Goal: Complete application form: Complete application form

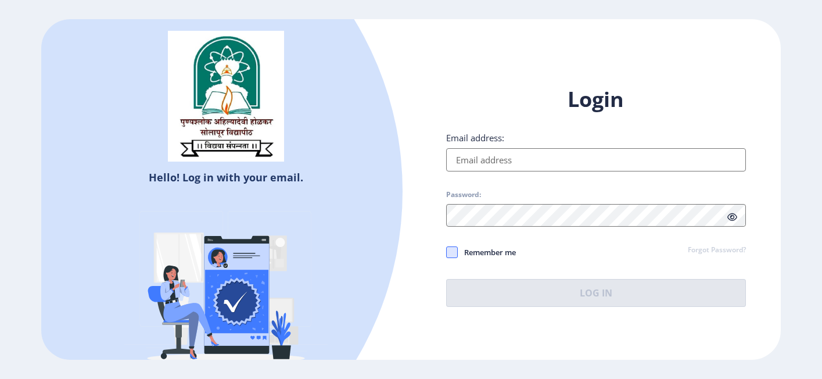
type input "[EMAIL_ADDRESS][DOMAIN_NAME]"
click at [452, 253] on span at bounding box center [452, 252] width 12 height 12
click at [447, 253] on input "Remember me" at bounding box center [446, 252] width 1 height 1
checkbox input "true"
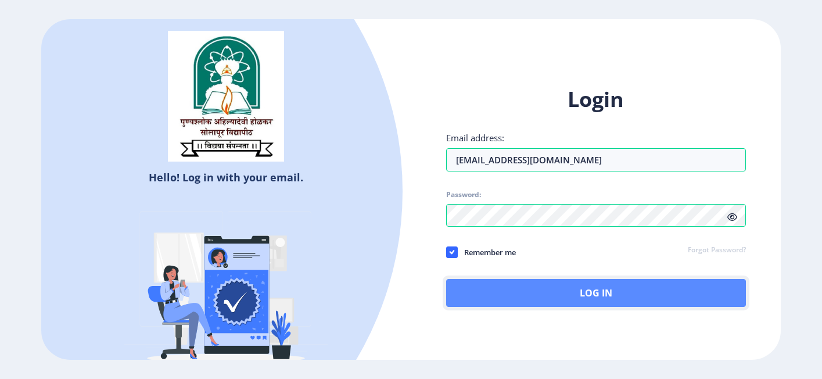
click at [545, 295] on button "Log In" at bounding box center [596, 293] width 300 height 28
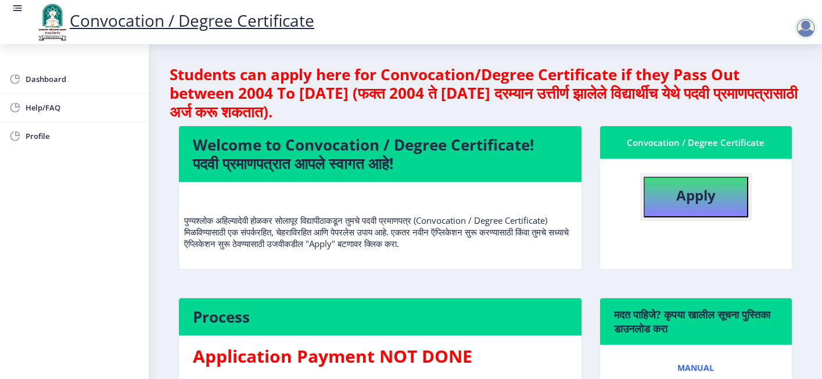
click at [667, 189] on button "Apply" at bounding box center [696, 197] width 105 height 41
select select
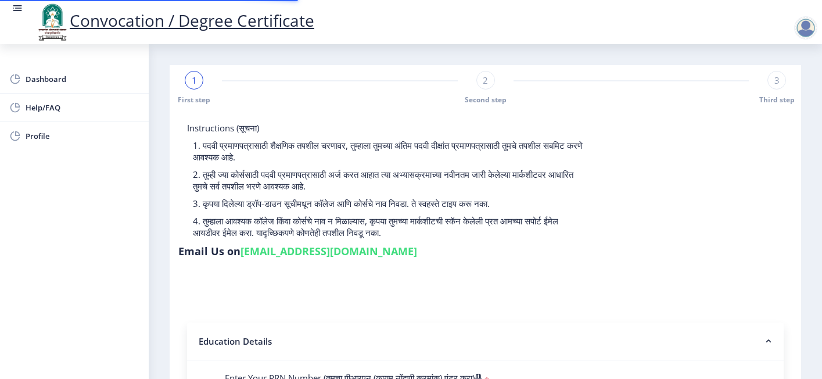
scroll to position [174, 0]
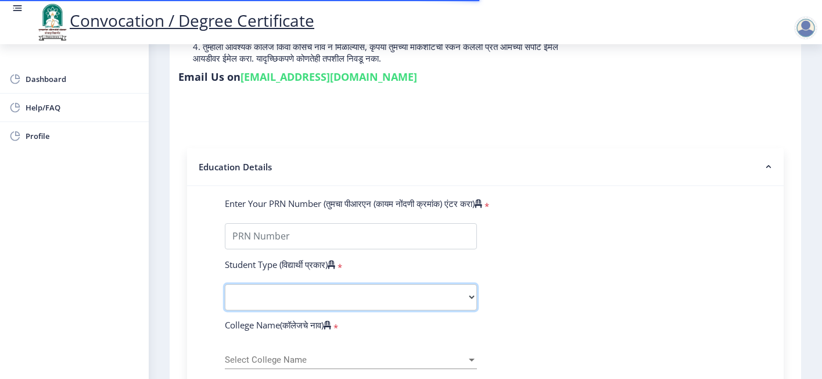
click at [298, 284] on select "Select Student Type Regular External" at bounding box center [351, 297] width 252 height 26
select select "Regular"
click at [225, 284] on select "Select Student Type Regular External" at bounding box center [351, 297] width 252 height 26
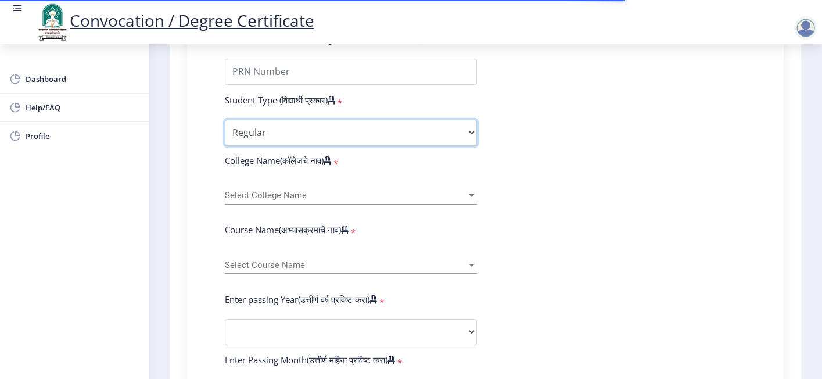
scroll to position [349, 0]
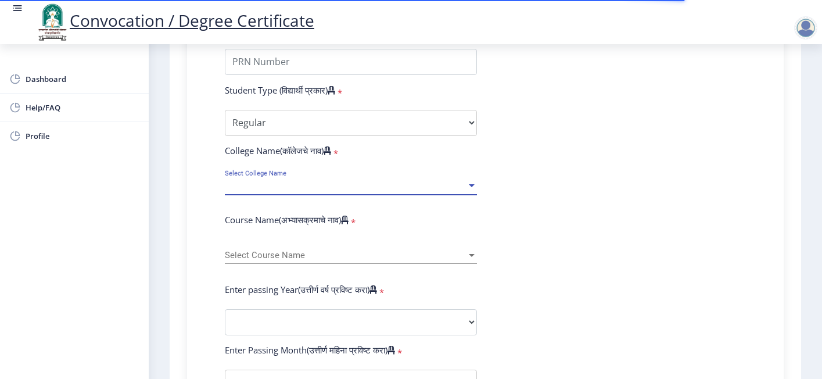
click at [257, 181] on span "Select College Name" at bounding box center [346, 186] width 242 height 10
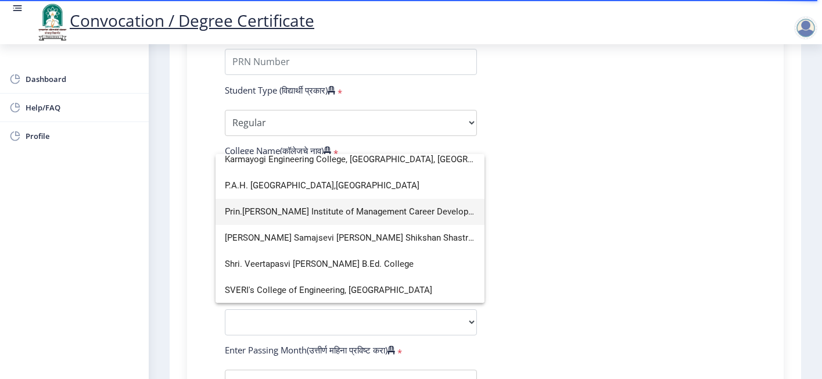
scroll to position [0, 0]
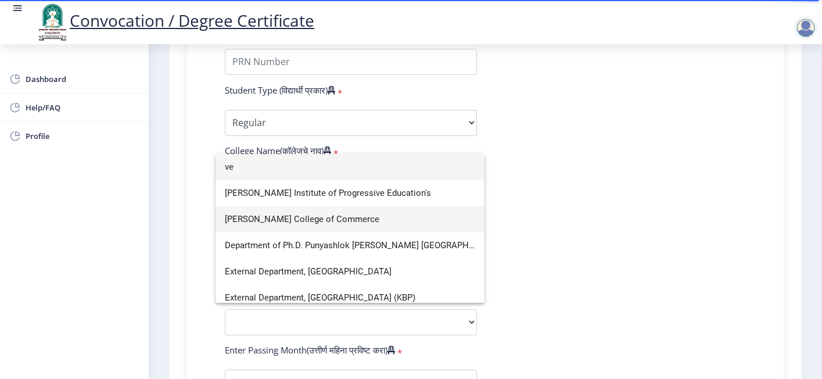
type input "ve"
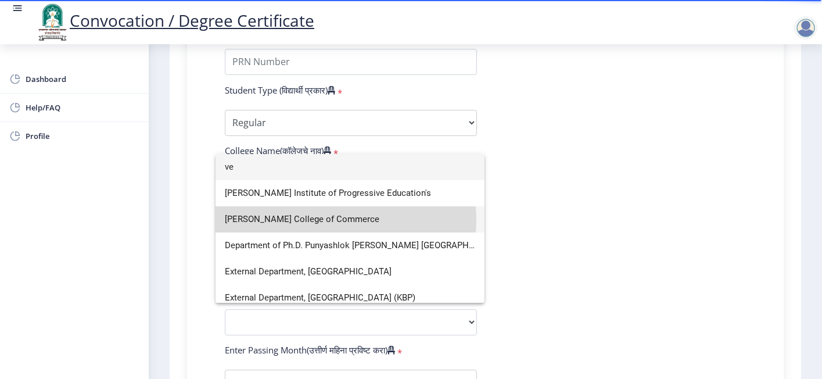
click at [318, 220] on span "D.A.V.Velankar College of Commerce" at bounding box center [350, 219] width 250 height 26
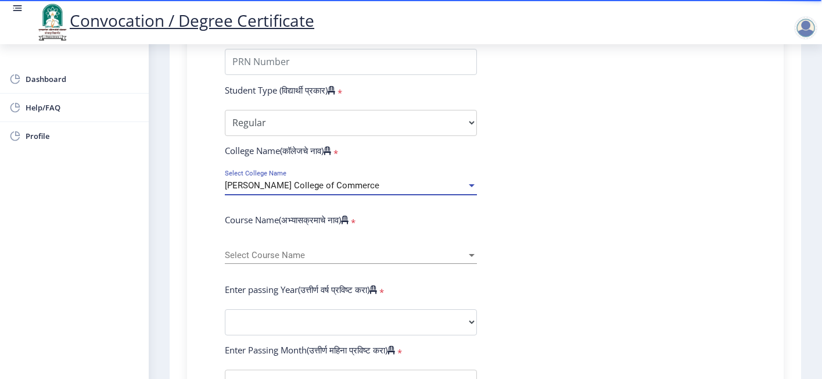
click at [586, 207] on form "Enter Your PRN Number (तुमचा पीआरएन (कायम नोंदणी क्रमांक) एंटर करा) * Student T…" at bounding box center [485, 331] width 539 height 616
click at [410, 250] on span "Select Course Name" at bounding box center [346, 255] width 242 height 10
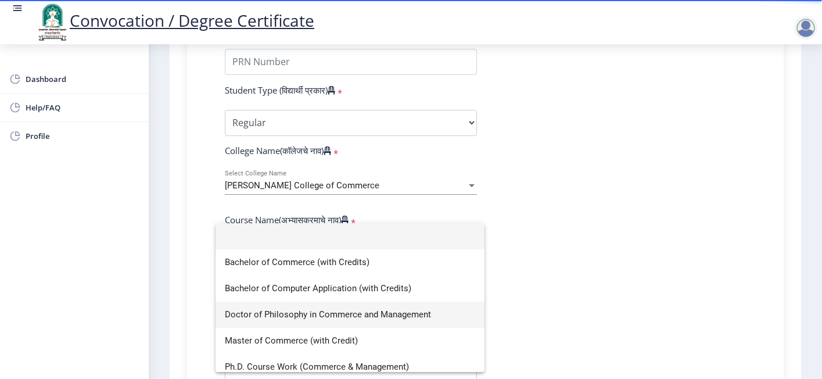
click at [288, 320] on span "Doctor of Philosophy in Commerce and Management" at bounding box center [350, 315] width 250 height 26
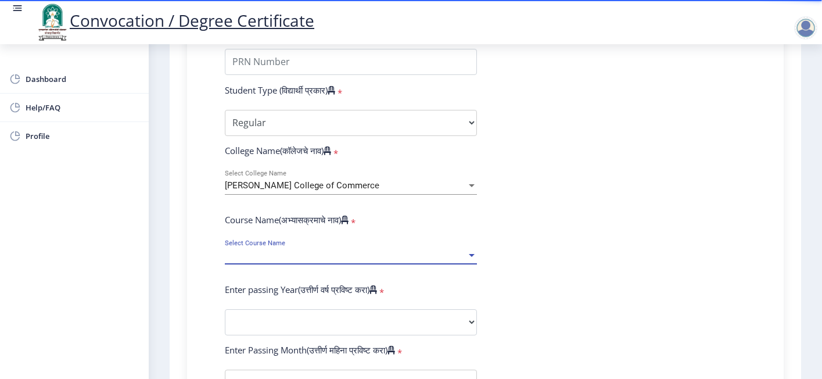
select select "January"
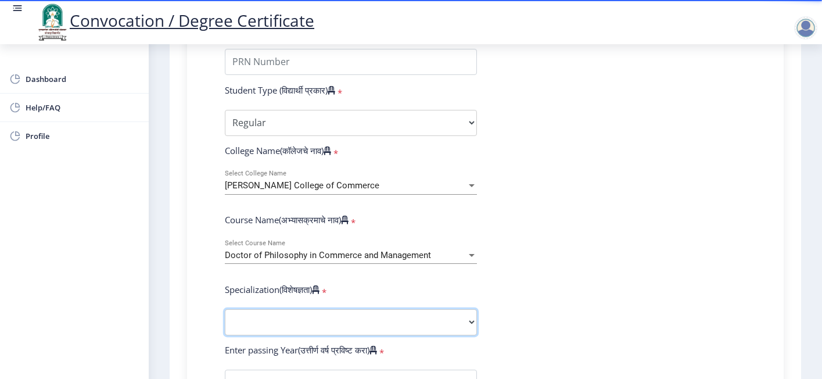
click at [372, 309] on select "Specialization Accountancy Commerce Management Other" at bounding box center [351, 322] width 252 height 26
select select "Accountancy"
click at [225, 309] on select "Specialization Accountancy Commerce Management Other" at bounding box center [351, 322] width 252 height 26
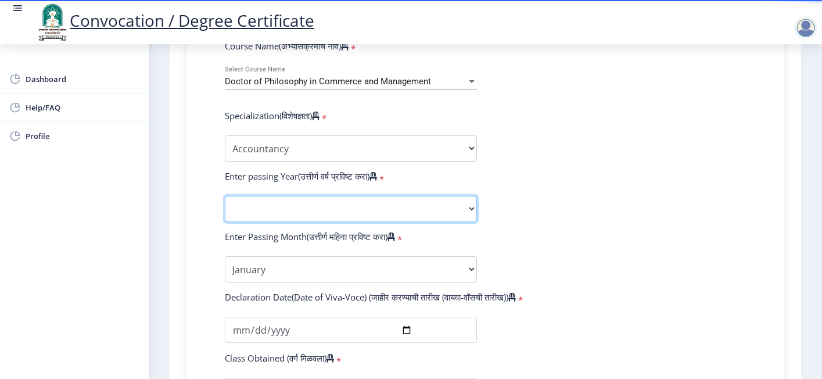
click at [312, 199] on select "2025 2024 2023 2022 2021 2020 2019 2018 2017 2016 2015 2014 2013 2012 2011 2010…" at bounding box center [351, 209] width 252 height 26
select select "2025"
click at [225, 196] on select "2025 2024 2023 2022 2021 2020 2019 2018 2017 2016 2015 2014 2013 2012 2011 2010…" at bounding box center [351, 209] width 252 height 26
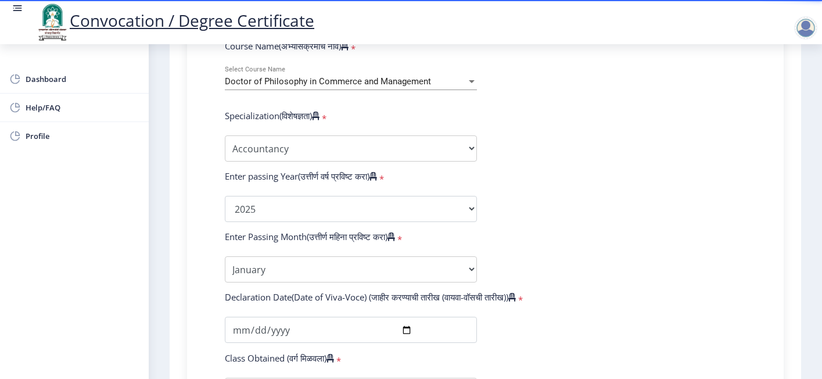
click at [581, 171] on form "Enter Your PRN Number (तुमचा पीआरएन (कायम नोंदणी क्रमांक) एंटर करा) * Student T…" at bounding box center [485, 218] width 539 height 738
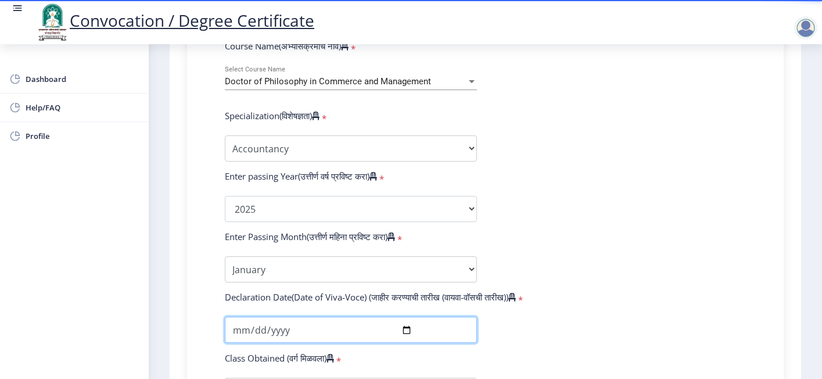
click at [405, 317] on input "date" at bounding box center [351, 330] width 252 height 26
type input "2025-01-24"
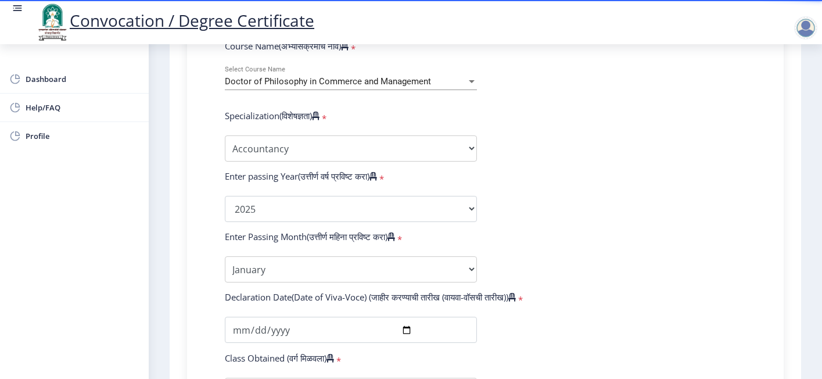
click at [632, 291] on div "Declaration Date(Date of Viva-Voce) (जाहीर करण्याची तारीख (वायवा-वॉसची तारीख)) *" at bounding box center [485, 299] width 539 height 16
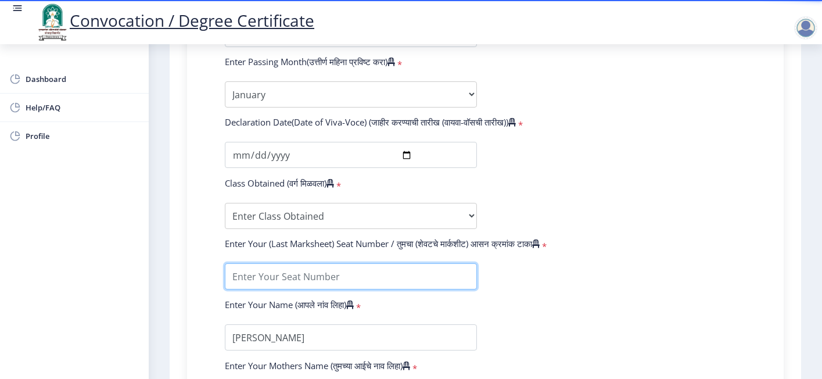
click at [291, 263] on input "textarea" at bounding box center [351, 276] width 252 height 26
type input "1106"
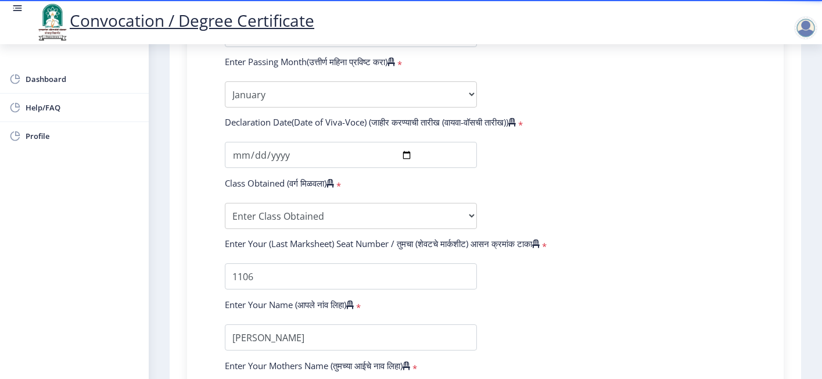
click at [681, 268] on form "Enter Your PRN Number (तुमचा पीआरएन (कायम नोंदणी क्रमांक) एंटर करा) * Student T…" at bounding box center [485, 44] width 539 height 738
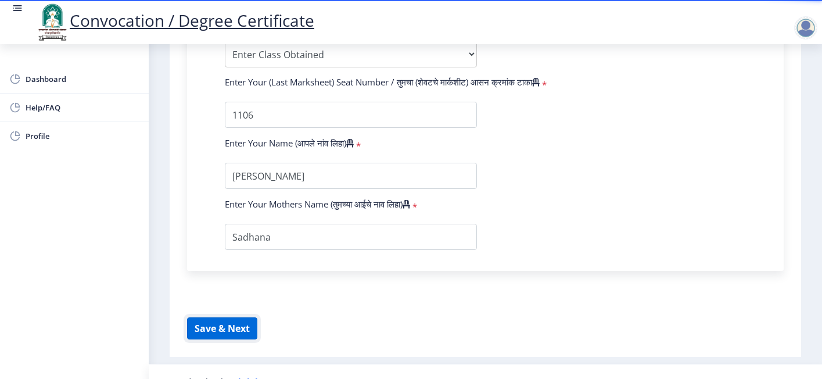
click at [231, 317] on button "Save & Next" at bounding box center [222, 328] width 70 height 22
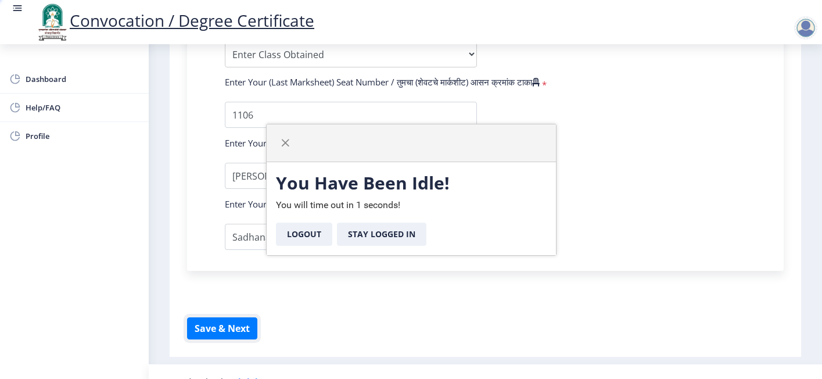
select select "Regular"
select select "2025"
select select
select select "Accountancy"
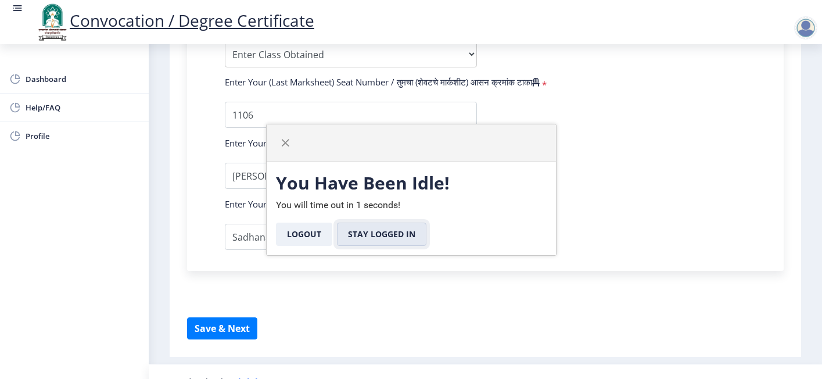
click at [374, 232] on button "Stay Logged In" at bounding box center [382, 234] width 90 height 23
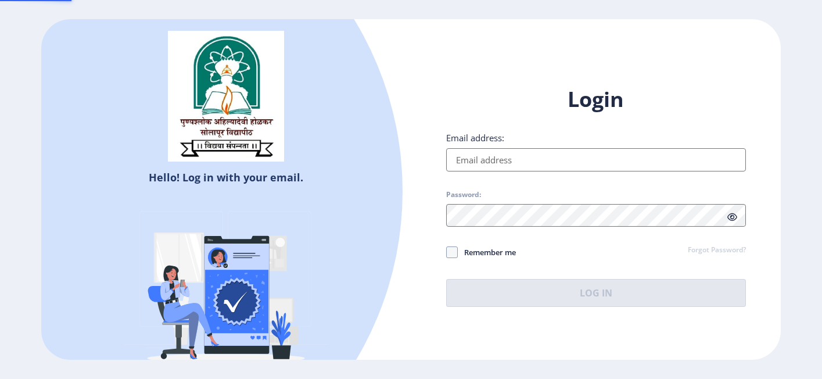
type input "arjunc5@yahoo.in"
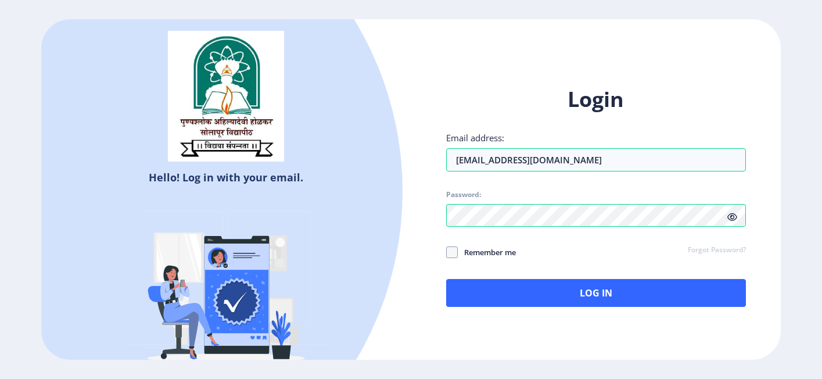
click at [731, 218] on icon at bounding box center [733, 217] width 10 height 9
click at [452, 252] on span at bounding box center [452, 252] width 12 height 12
click at [447, 252] on input "Remember me" at bounding box center [446, 252] width 1 height 1
checkbox input "true"
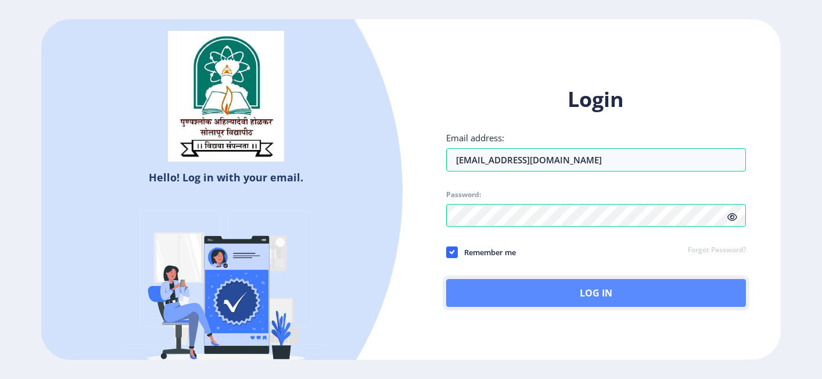
click at [476, 285] on button "Log In" at bounding box center [596, 293] width 300 height 28
